Goal: Information Seeking & Learning: Learn about a topic

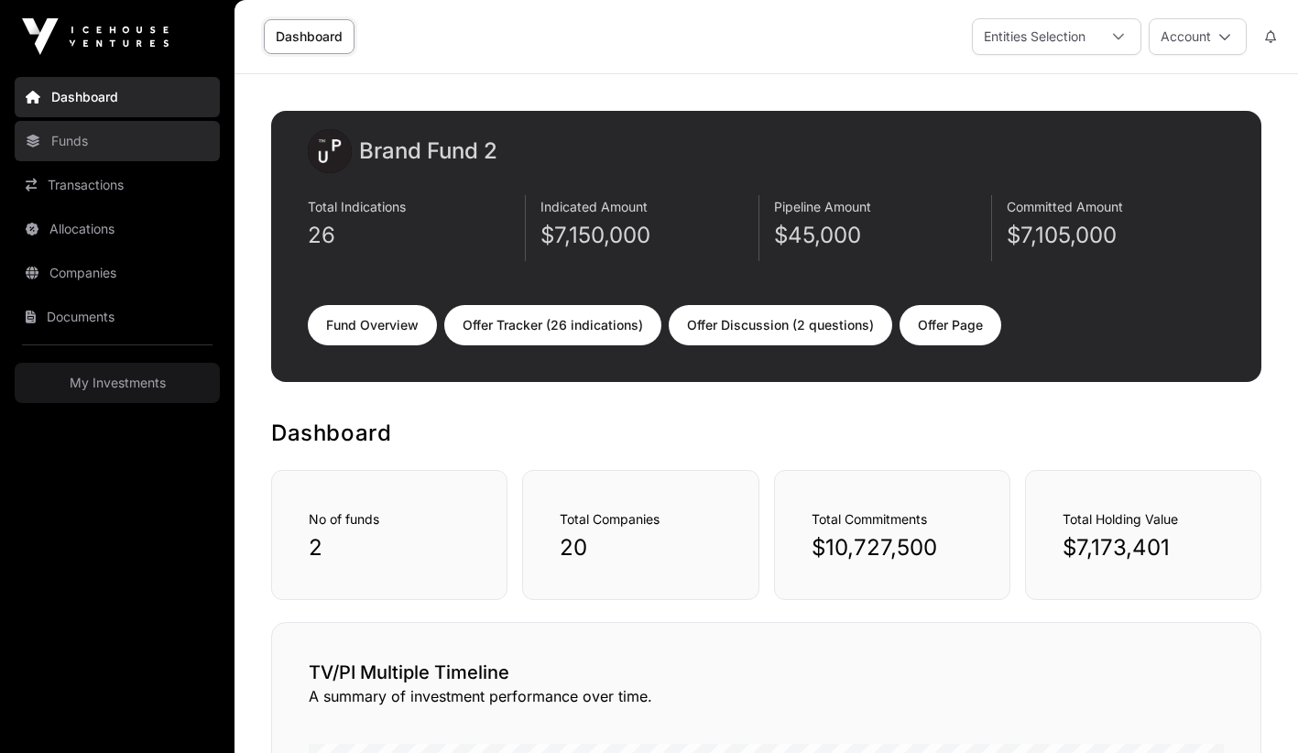
click at [75, 146] on link "Funds" at bounding box center [117, 141] width 205 height 40
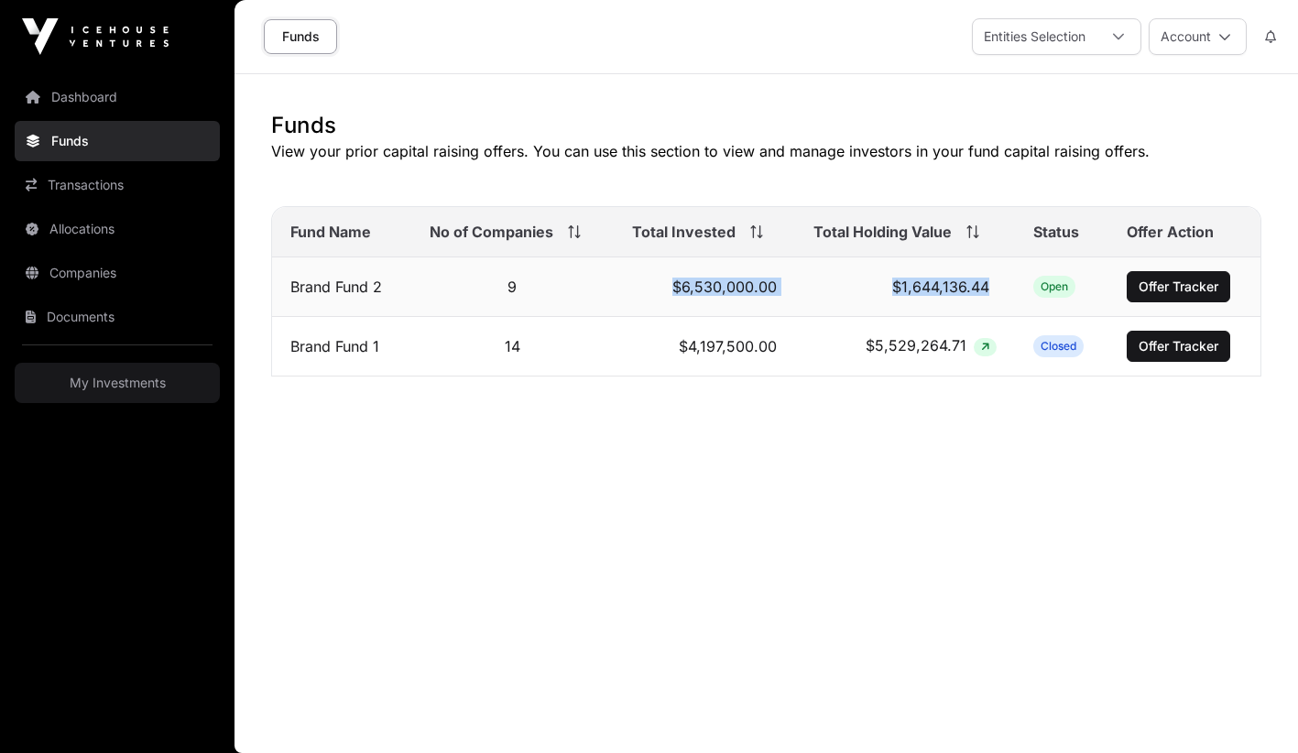
drag, startPoint x: 668, startPoint y: 288, endPoint x: 803, endPoint y: 297, distance: 135.8
click at [803, 297] on tr "Brand Fund 2 9 $6,530,000.00 $1,644,136.44 Open Offer Tracker" at bounding box center [766, 287] width 988 height 60
click at [803, 297] on td "$1,644,136.44" at bounding box center [904, 287] width 219 height 60
drag, startPoint x: 883, startPoint y: 291, endPoint x: 991, endPoint y: 292, distance: 108.1
click at [991, 292] on td "$1,644,136.44" at bounding box center [904, 287] width 219 height 60
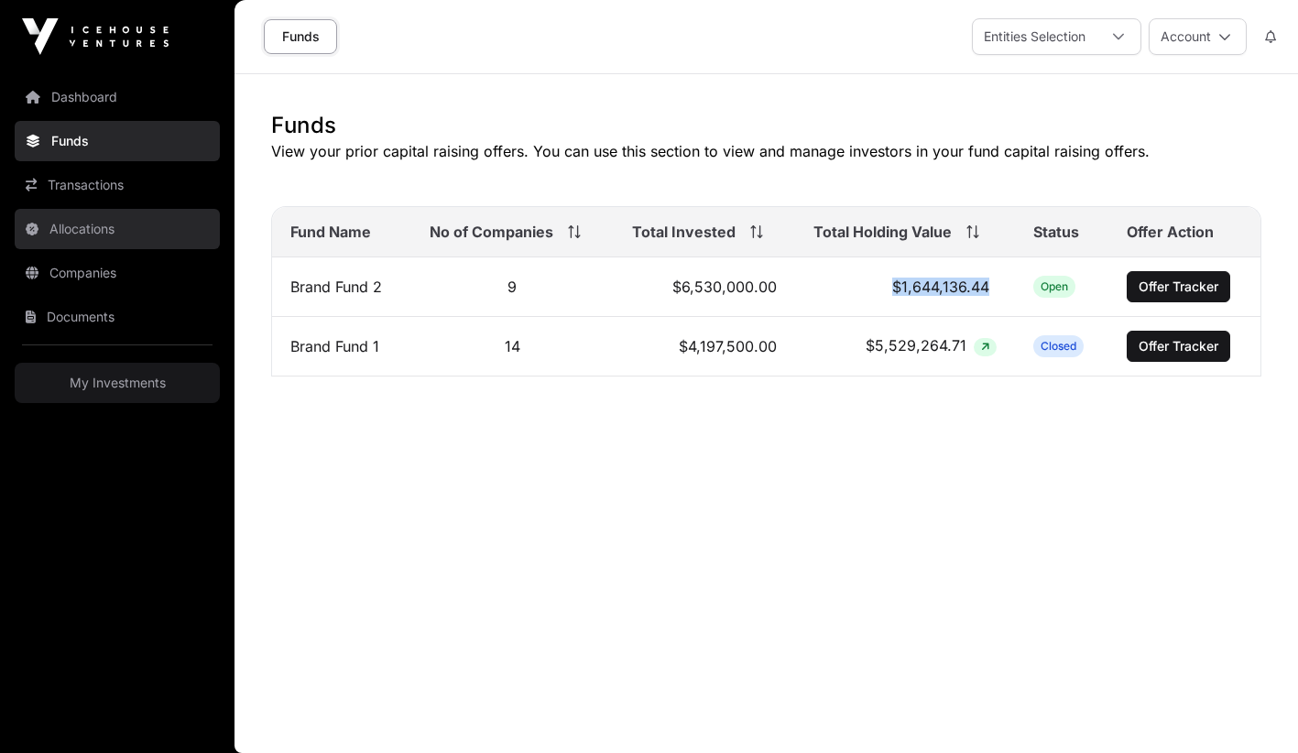
click at [64, 224] on link "Allocations" at bounding box center [117, 229] width 205 height 40
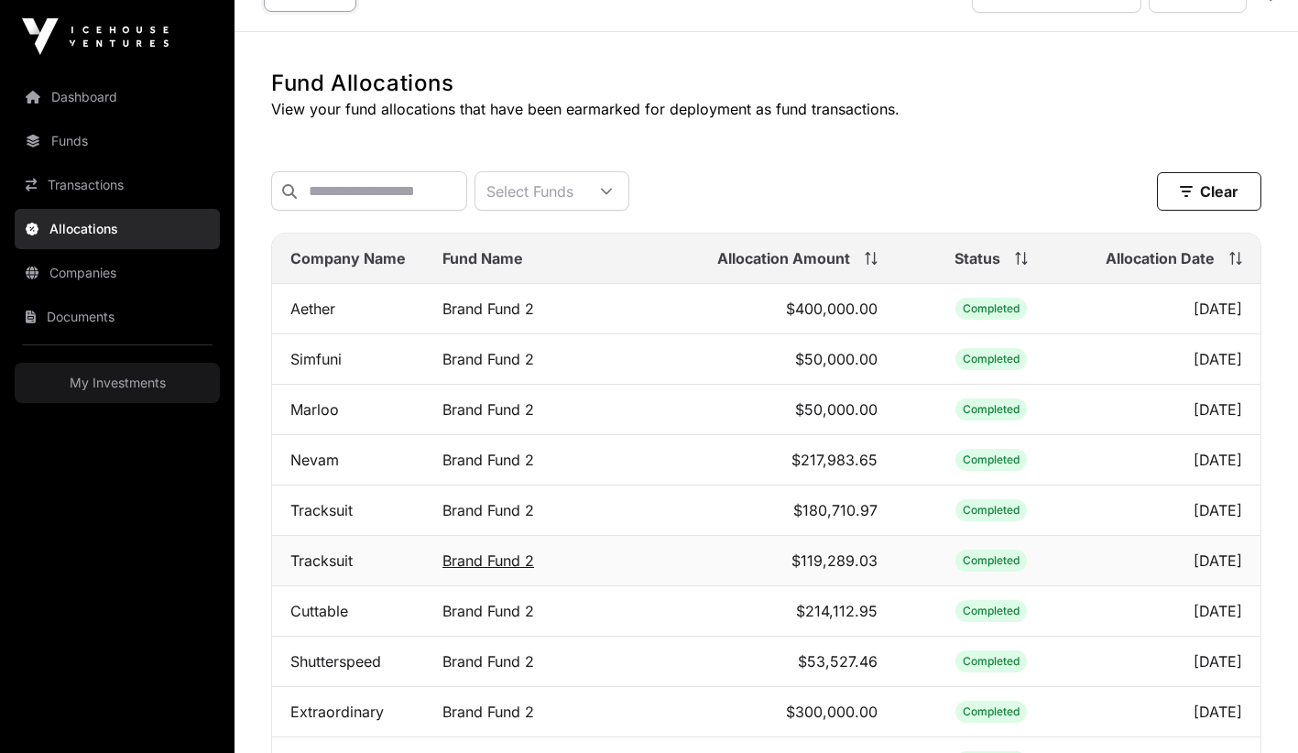
scroll to position [52, 0]
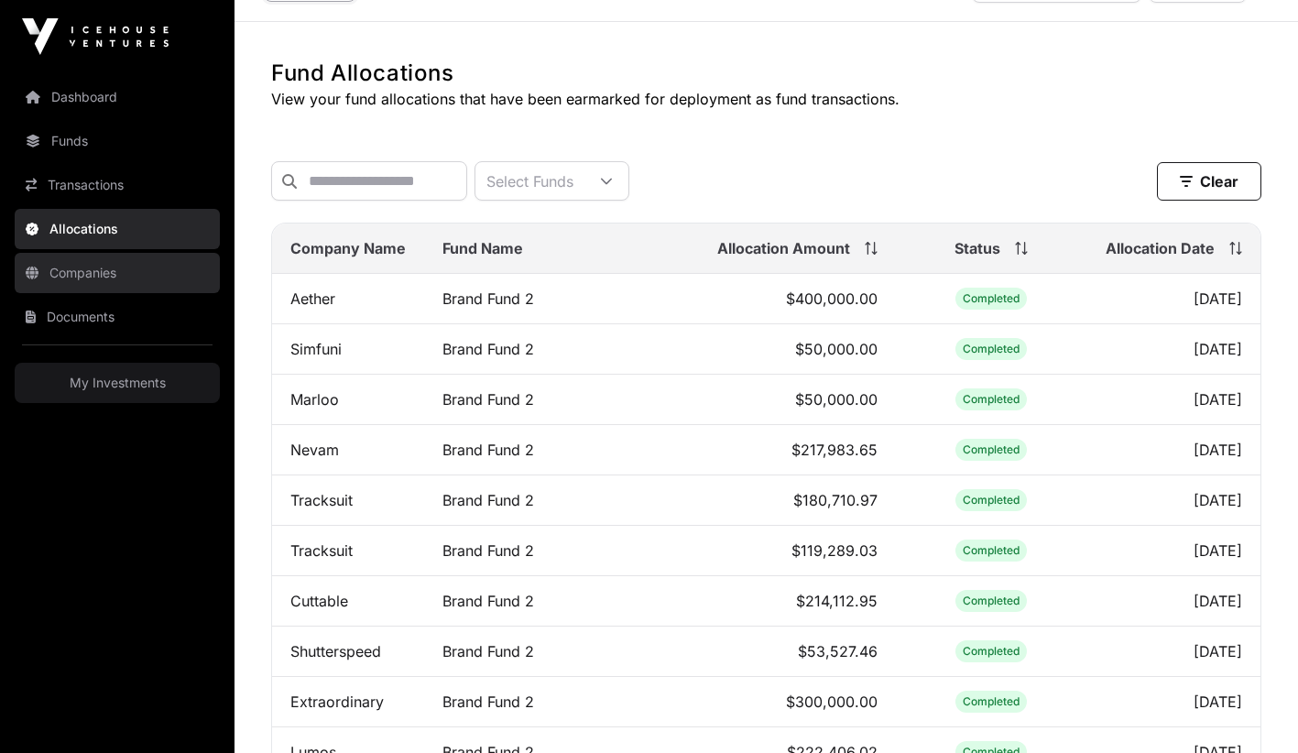
click at [74, 277] on link "Companies" at bounding box center [117, 273] width 205 height 40
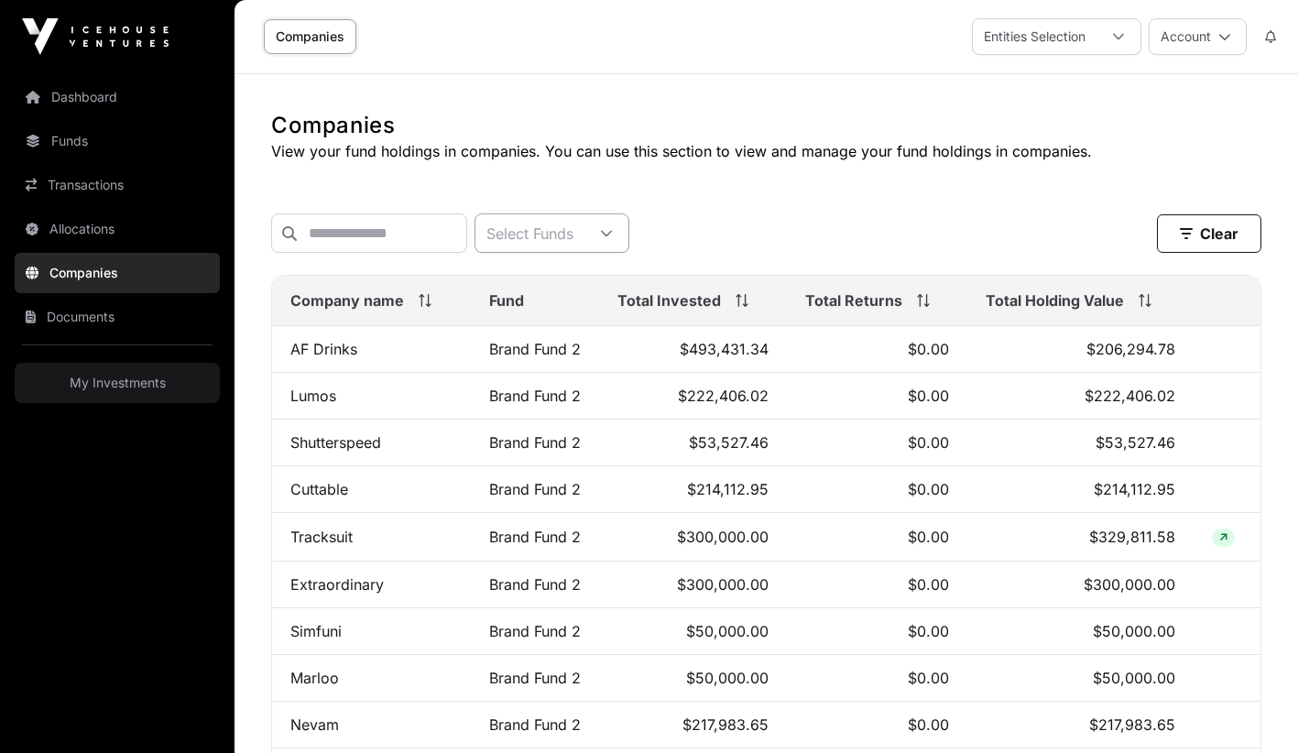
click at [613, 234] on icon at bounding box center [606, 233] width 13 height 13
click at [581, 284] on span "Brand Fund 2" at bounding box center [582, 278] width 92 height 15
click at [831, 213] on div "Brand Fund 2 Clear" at bounding box center [766, 232] width 990 height 39
click at [1064, 299] on span "Total Holding Value" at bounding box center [1054, 300] width 138 height 22
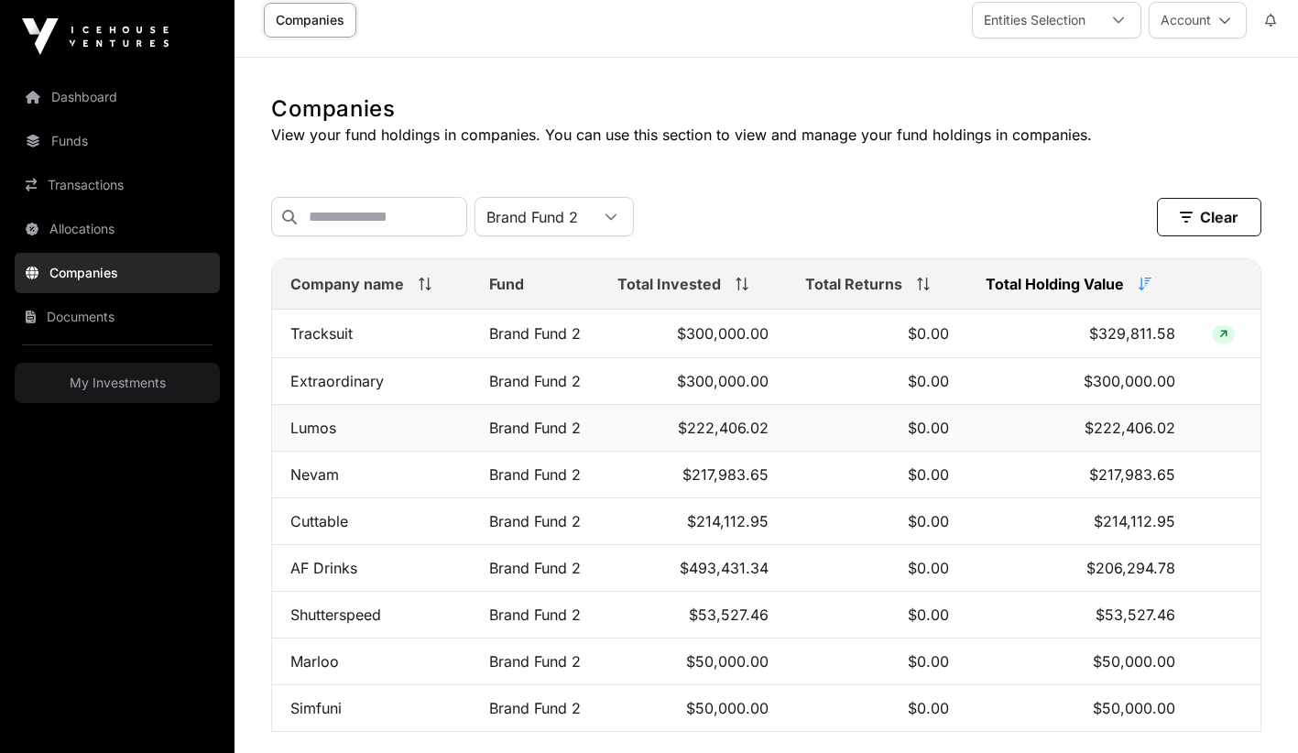
scroll to position [9, 0]
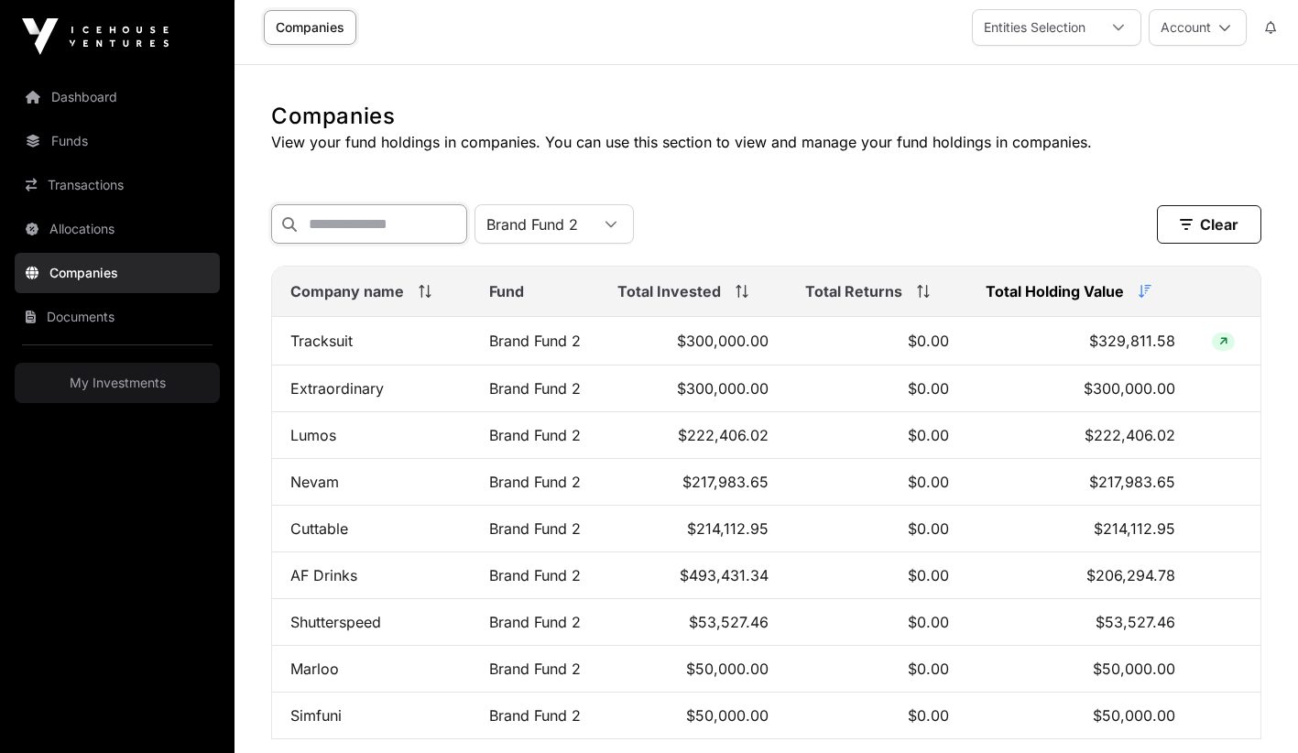
click at [372, 227] on input "text" at bounding box center [369, 223] width 196 height 39
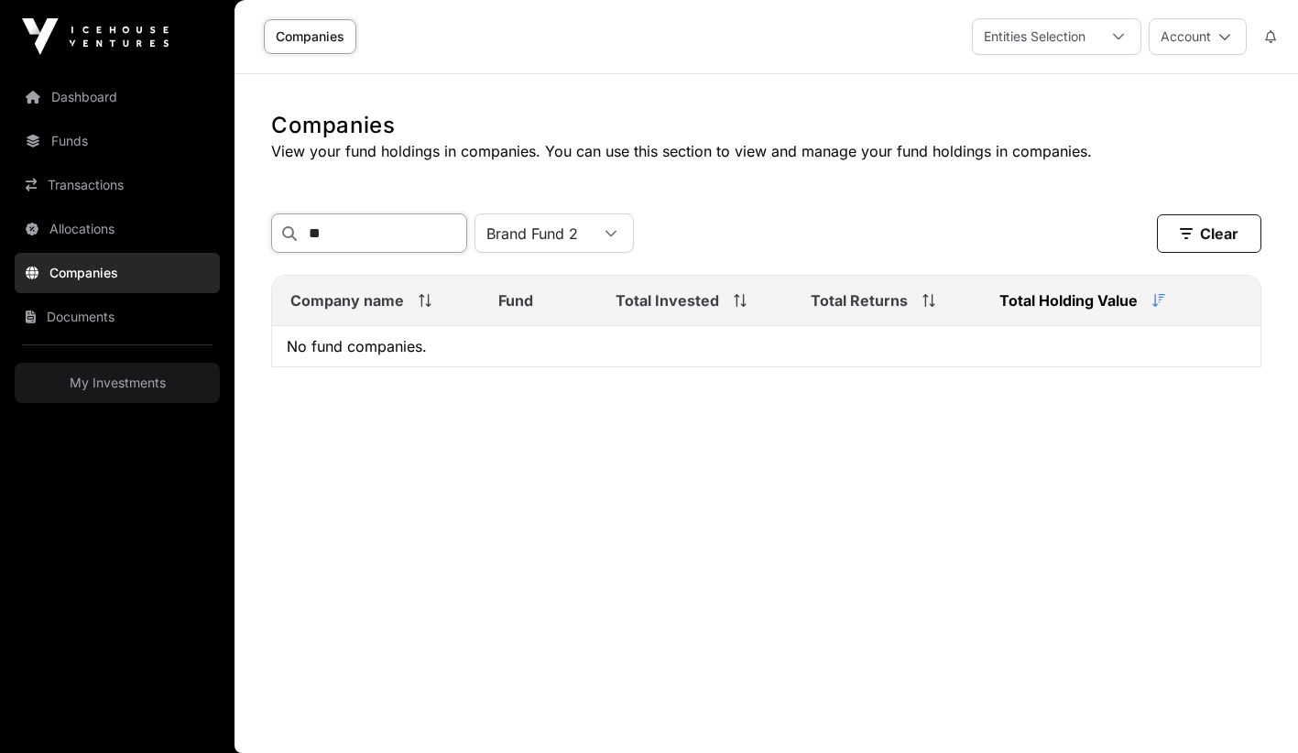
scroll to position [0, 0]
type input "******"
click at [1219, 241] on button "Clear" at bounding box center [1208, 233] width 104 height 38
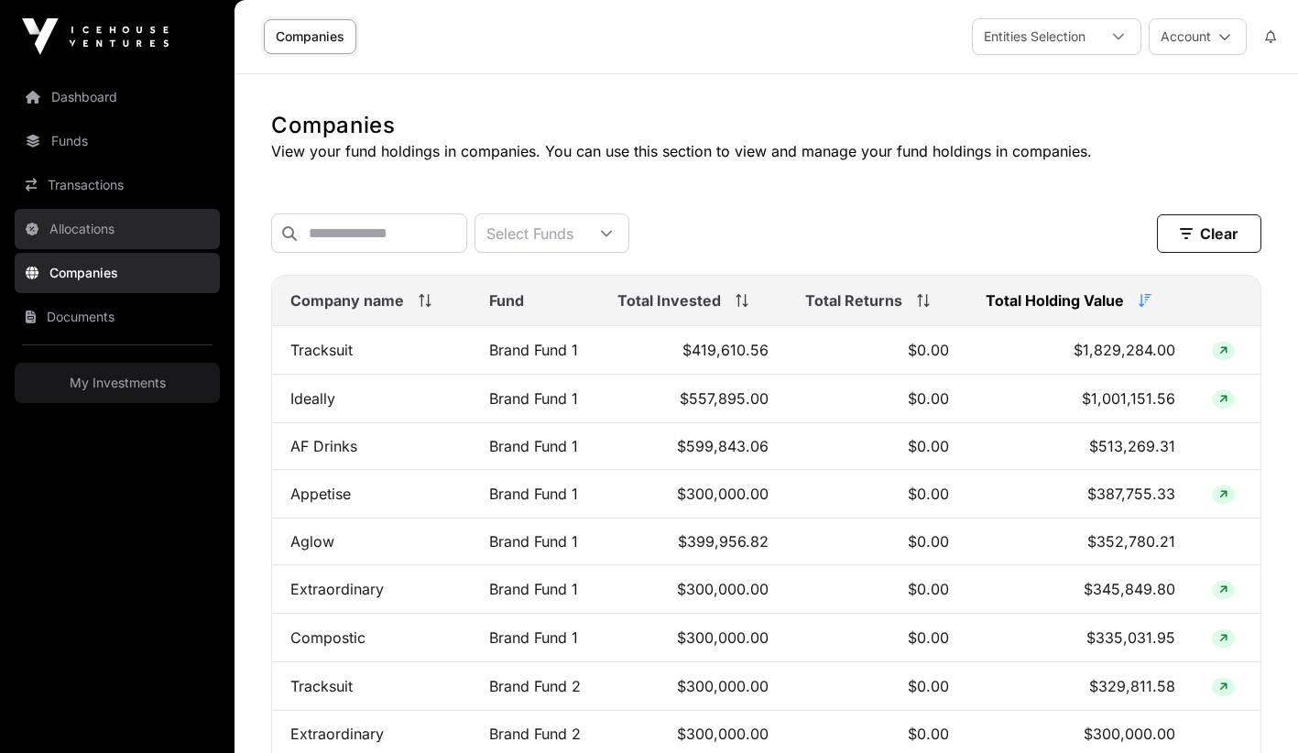
click at [94, 228] on link "Allocations" at bounding box center [117, 229] width 205 height 40
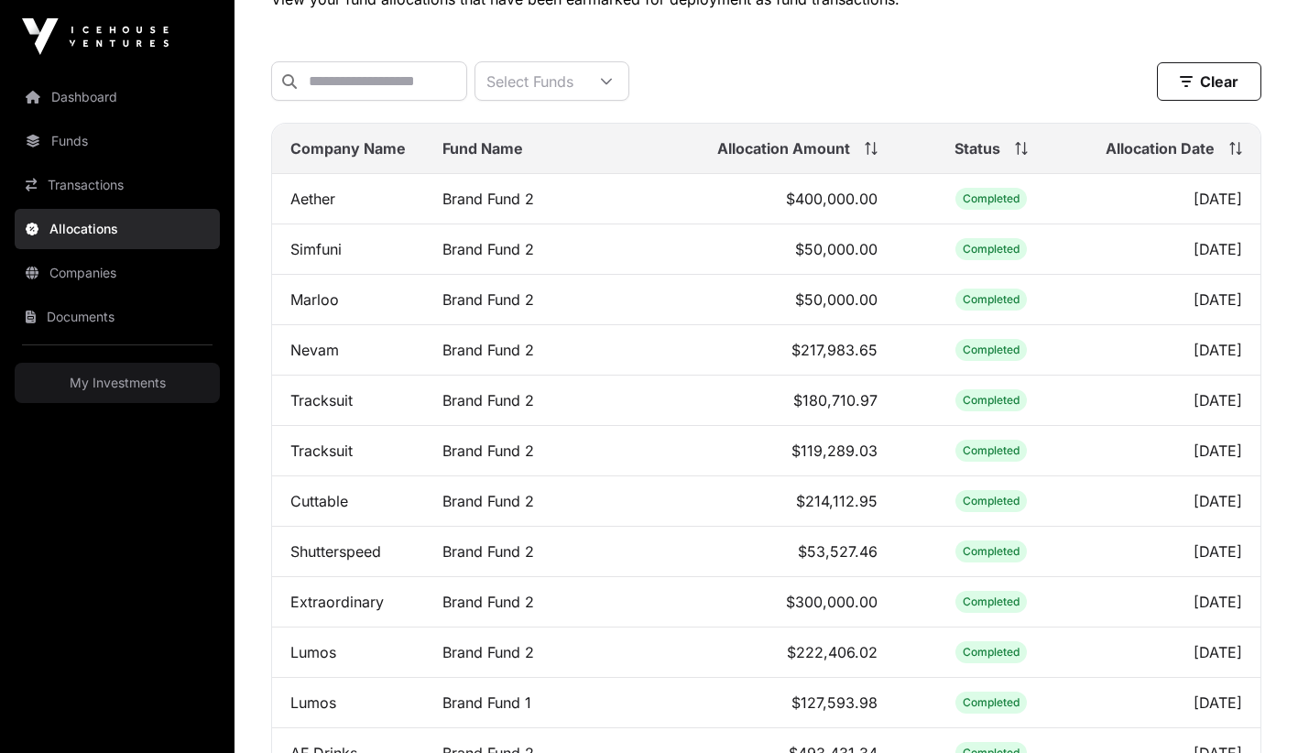
scroll to position [109, 0]
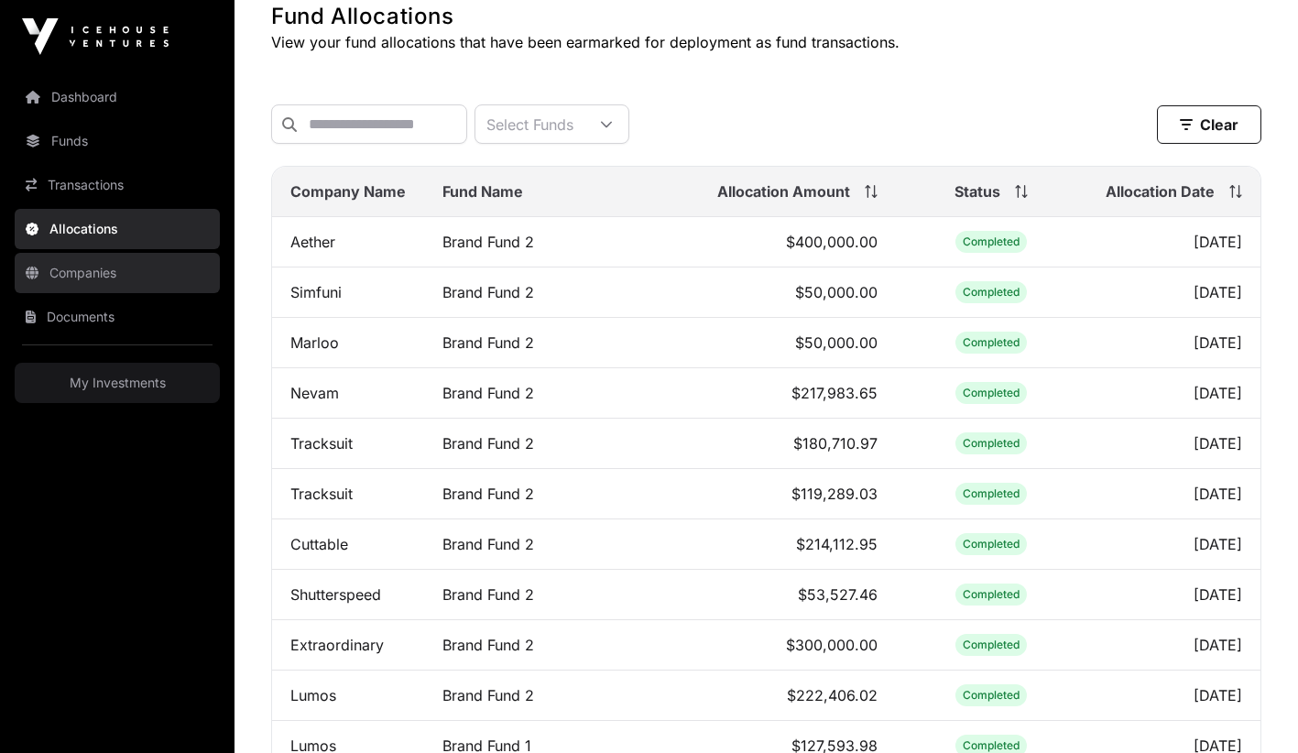
click at [83, 266] on link "Companies" at bounding box center [117, 273] width 205 height 40
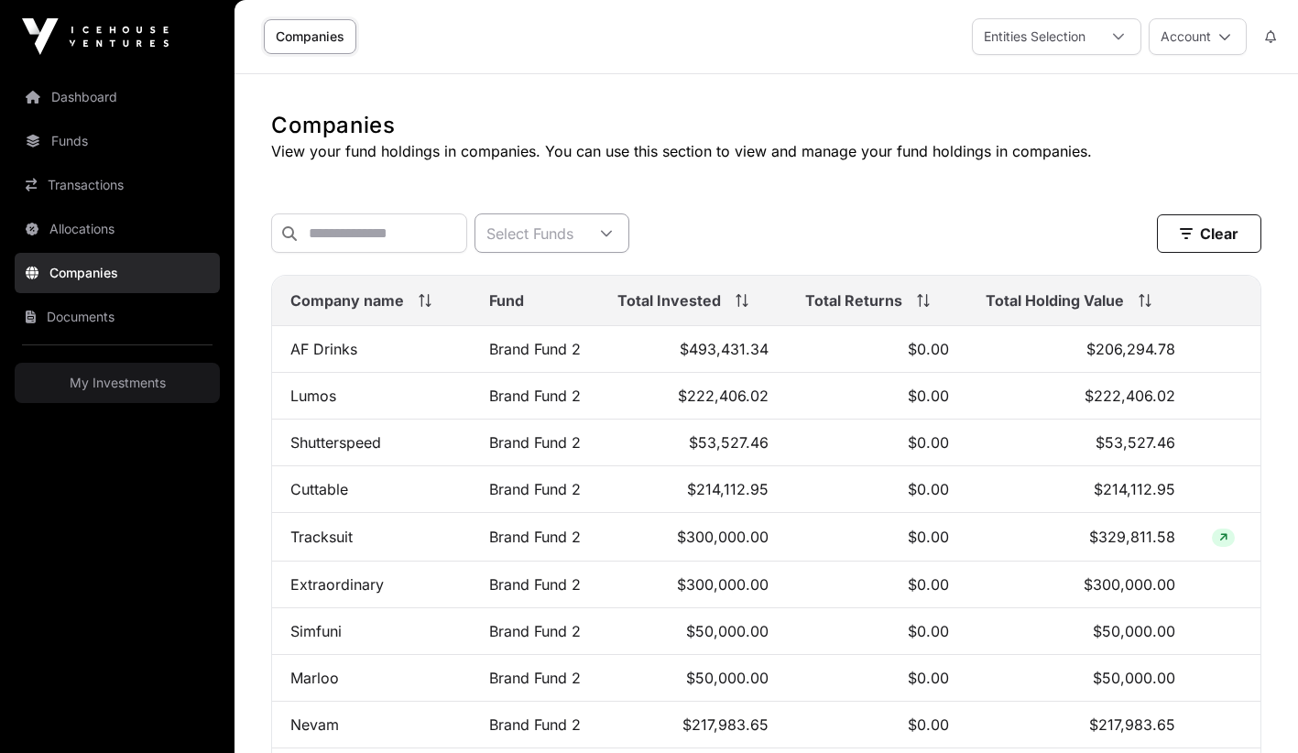
click at [609, 224] on div at bounding box center [606, 233] width 44 height 38
click at [560, 274] on span "Brand Fund 2" at bounding box center [582, 278] width 92 height 15
click at [774, 234] on div "Brand Fund 2 Clear" at bounding box center [766, 232] width 990 height 39
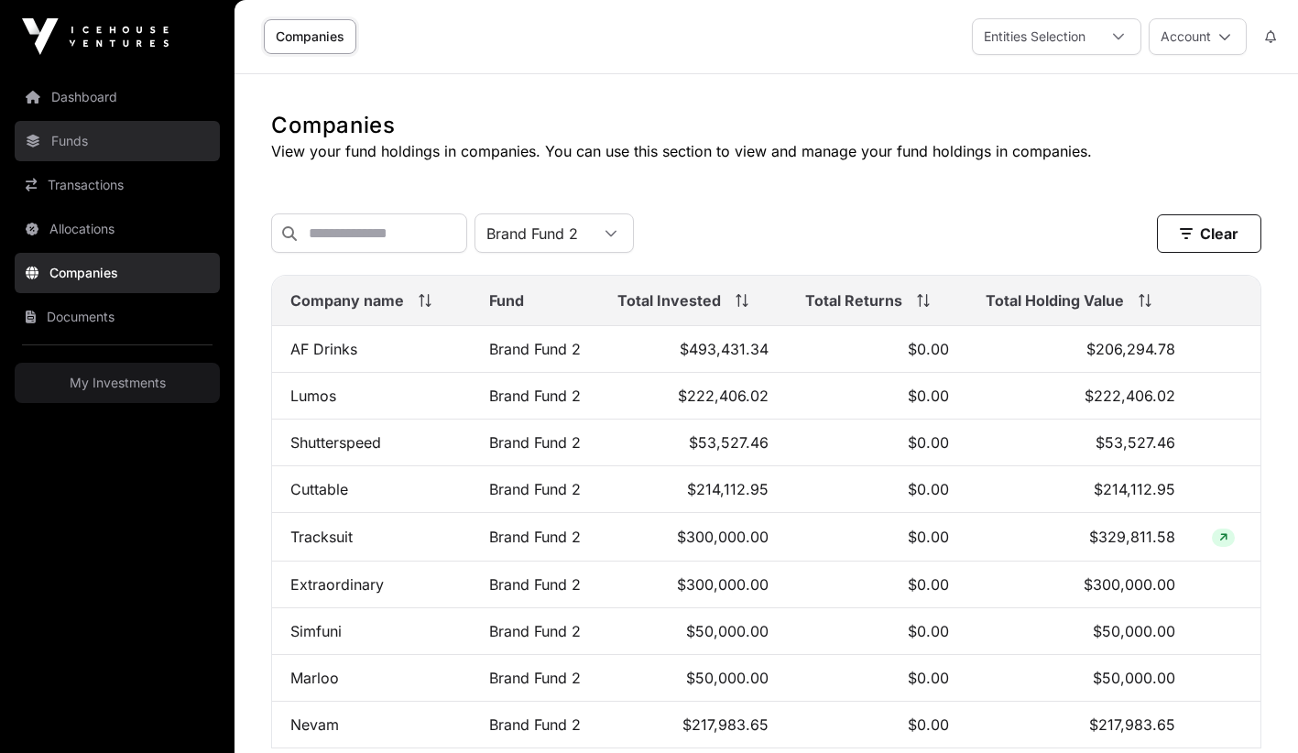
click at [71, 138] on link "Funds" at bounding box center [117, 141] width 205 height 40
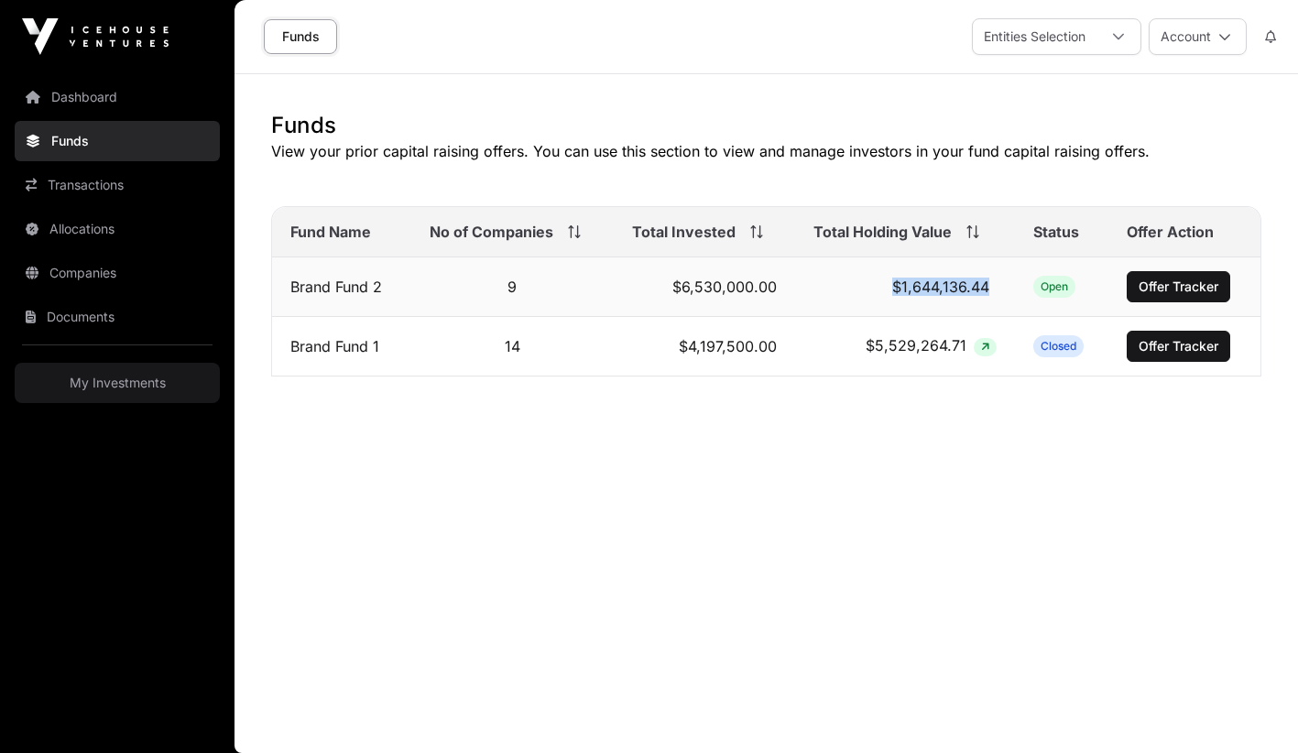
drag, startPoint x: 890, startPoint y: 280, endPoint x: 983, endPoint y: 288, distance: 92.8
click at [983, 288] on span "$1,644,136.44" at bounding box center [940, 286] width 97 height 18
click at [98, 38] on img at bounding box center [95, 36] width 147 height 37
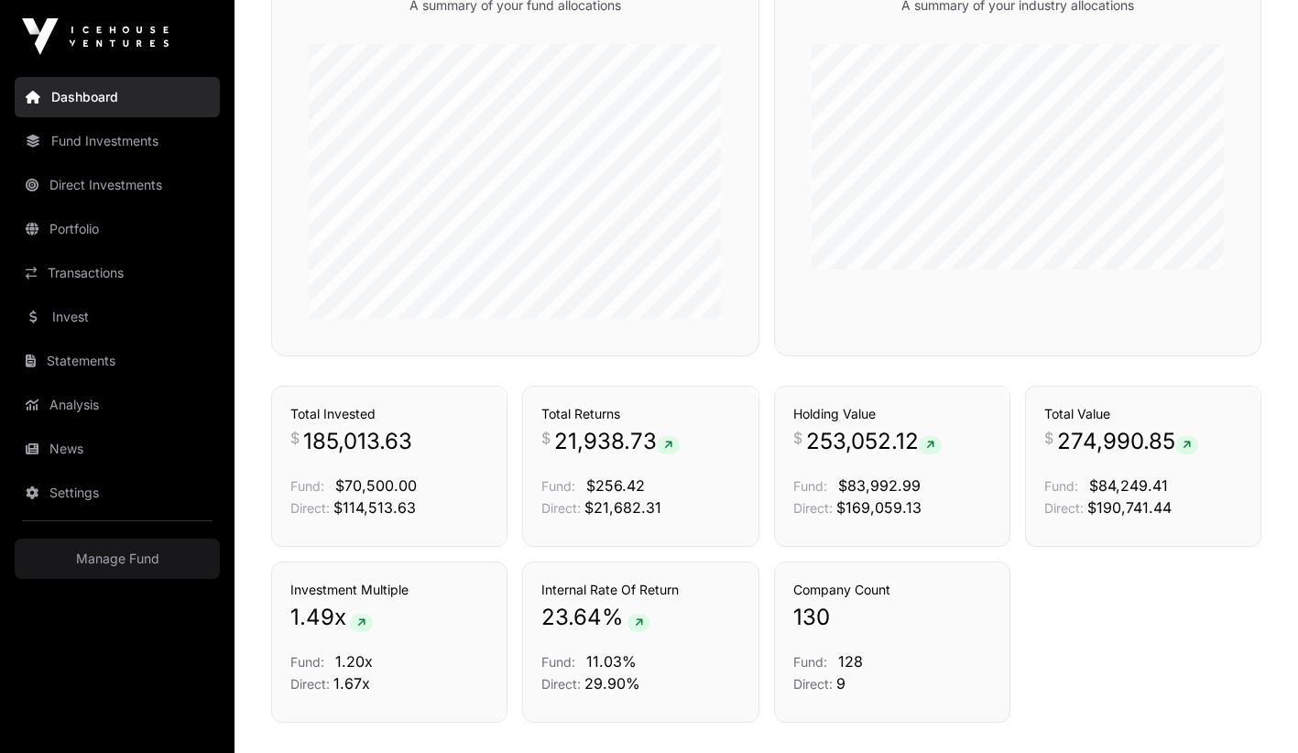
scroll to position [802, 0]
